Goal: Navigation & Orientation: Find specific page/section

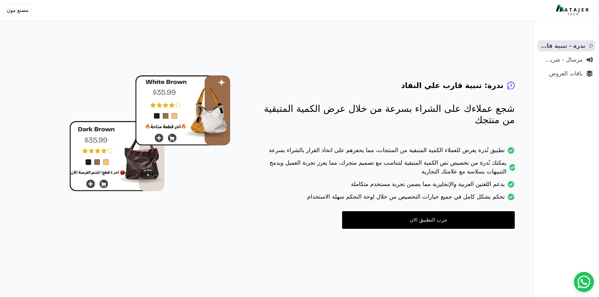
click at [501, 82] on h4 "ندرة: تنبية قارب علي النفاذ" at bounding box center [452, 86] width 103 height 10
drag, startPoint x: 504, startPoint y: 84, endPoint x: 295, endPoint y: 209, distance: 244.1
click at [284, 212] on div "ندرة: تنبية قارب علي النفاذ شجع عملاءك على الشراء بسرعة من خلال عرض الكمية المت…" at bounding box center [385, 142] width 259 height 174
click at [565, 59] on span "مرسال - شريط دعاية" at bounding box center [561, 59] width 42 height 9
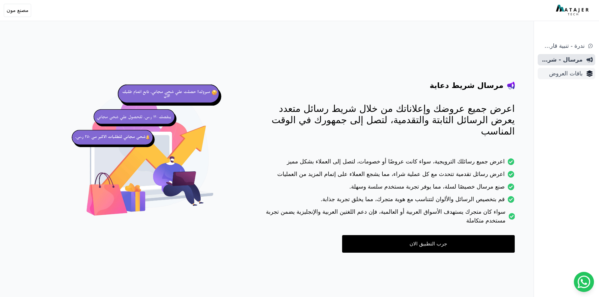
drag, startPoint x: 565, startPoint y: 74, endPoint x: 566, endPoint y: 78, distance: 4.3
click at [565, 75] on span "باقات العروض" at bounding box center [561, 73] width 42 height 9
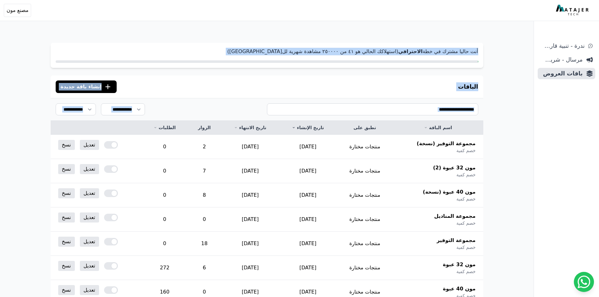
drag, startPoint x: 484, startPoint y: 137, endPoint x: 493, endPoint y: 49, distance: 87.9
click at [493, 49] on div "أنت حاليا مشترك في خطة الاحترافي (استهلاكك الحالي هو ٤١ من ٢٥۰۰۰۰ مشاهدة شهرية …" at bounding box center [266, 219] width 483 height 378
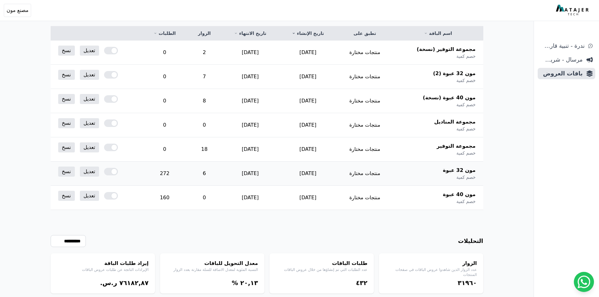
scroll to position [111, 0]
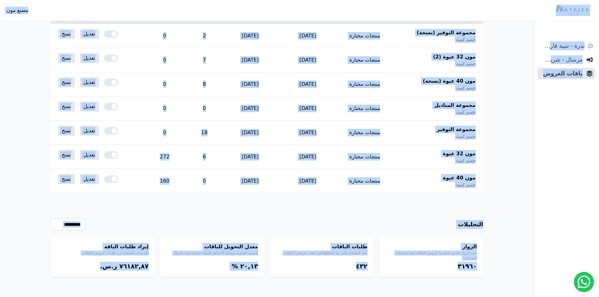
drag, startPoint x: 81, startPoint y: 281, endPoint x: 483, endPoint y: 14, distance: 482.3
click at [483, 14] on body "أهلاً بك! إذا كان لديك أي استفسار أو تحتاج مساعدة، لا تتردد في التواصل معنا Ope…" at bounding box center [299, 93] width 599 height 408
